Goal: Information Seeking & Learning: Learn about a topic

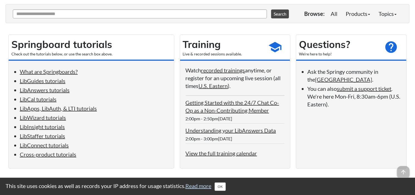
scroll to position [56, 0]
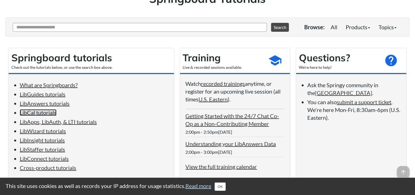
click at [34, 113] on link "LibCal tutorials" at bounding box center [38, 112] width 37 height 7
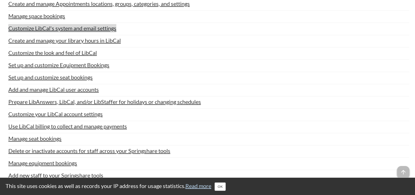
scroll to position [1200, 0]
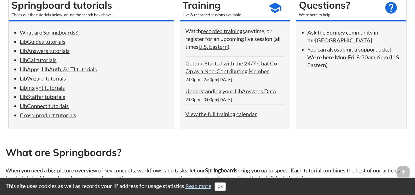
scroll to position [111, 0]
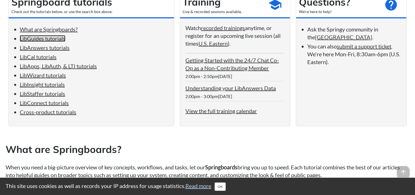
click at [49, 40] on link "LibGuides tutorials" at bounding box center [43, 38] width 46 height 7
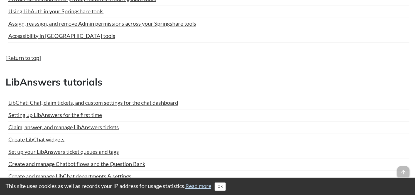
scroll to position [635, 0]
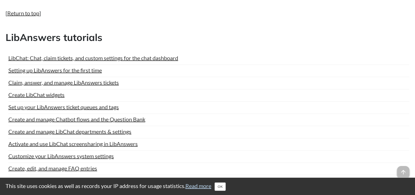
scroll to position [111, 0]
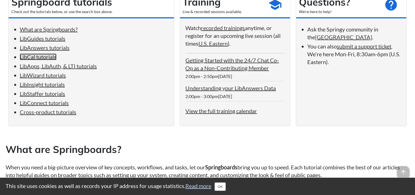
click at [28, 58] on link "LibCal tutorials" at bounding box center [38, 56] width 37 height 7
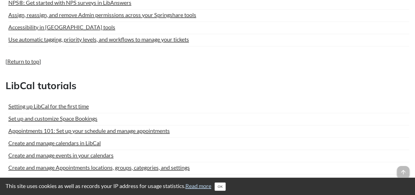
scroll to position [1117, 0]
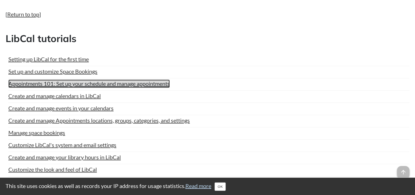
click at [47, 80] on link "Appointments 101: Set up your schedule and manage appointments" at bounding box center [88, 83] width 161 height 8
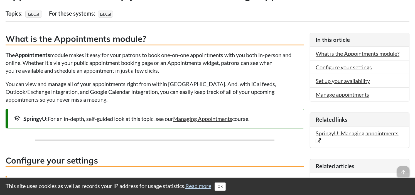
scroll to position [111, 0]
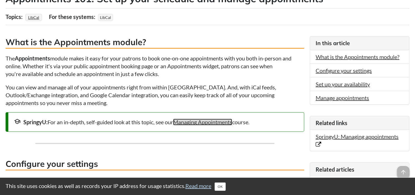
click at [199, 121] on link "Managing Appointments" at bounding box center [202, 121] width 59 height 7
